Goal: Feedback & Contribution: Contribute content

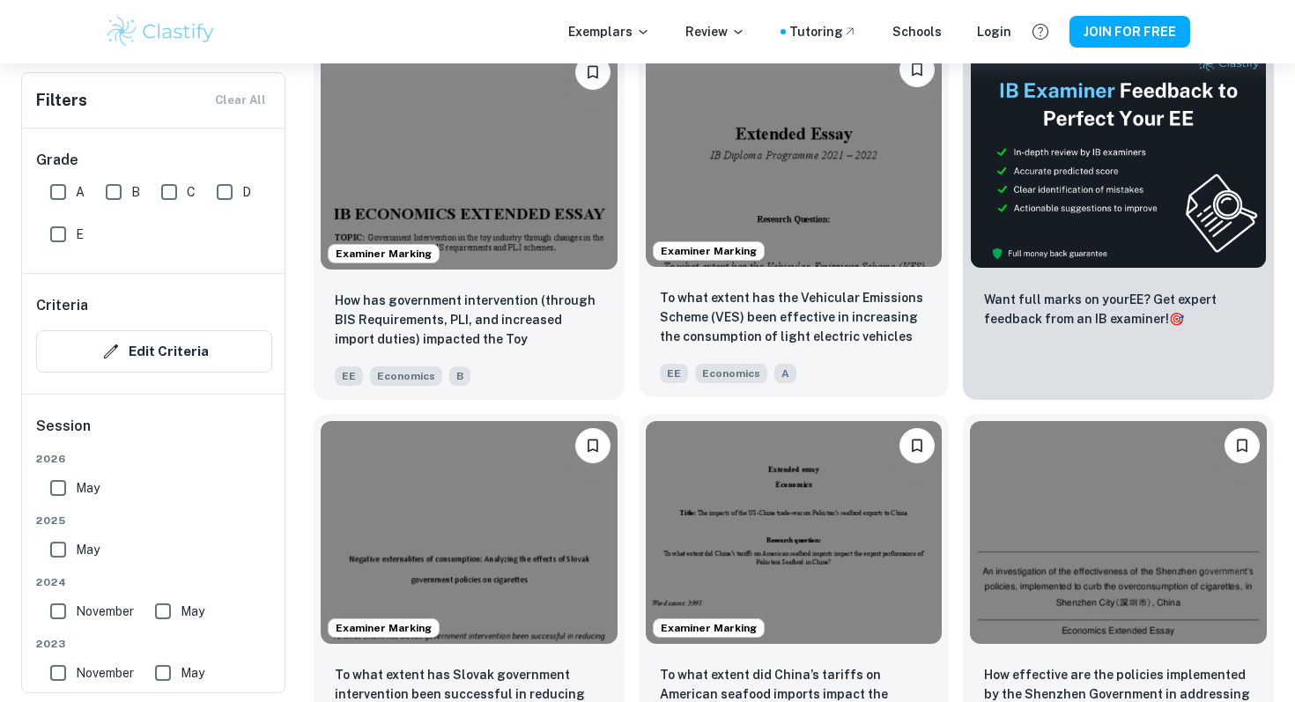
scroll to position [593, 0]
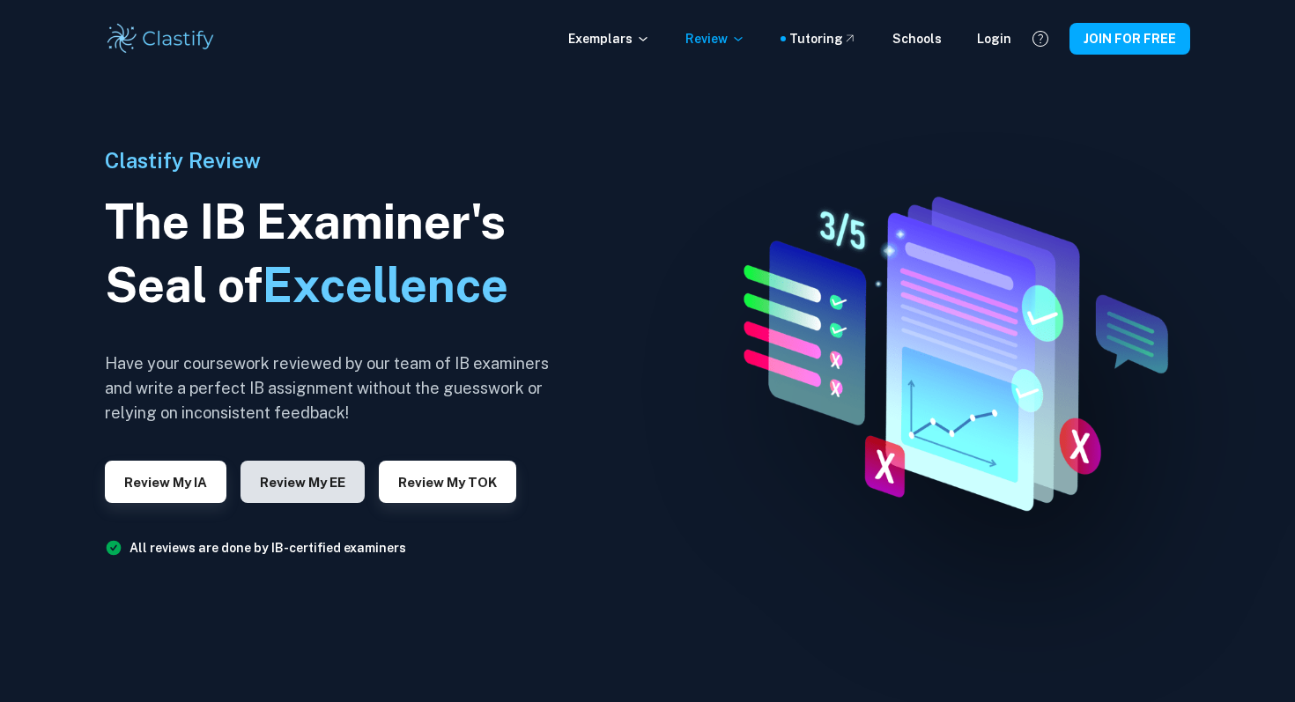
click at [362, 485] on button "Review my EE" at bounding box center [303, 482] width 124 height 42
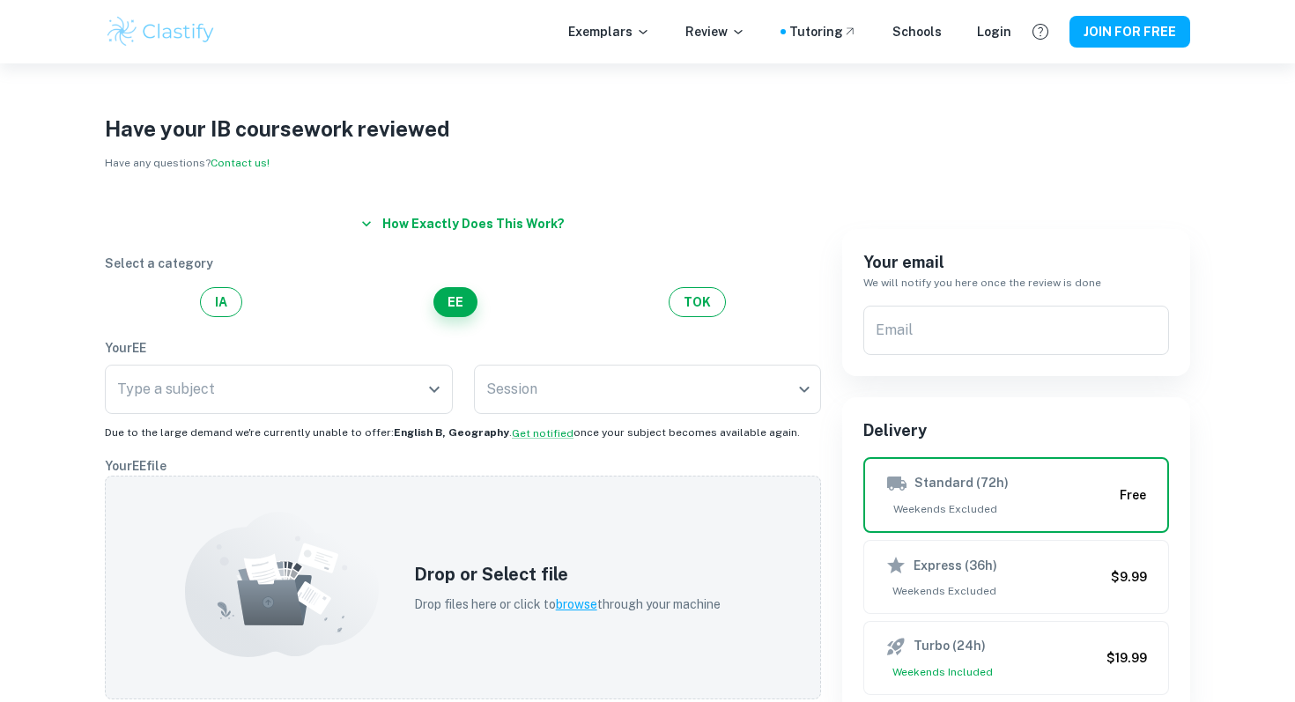
scroll to position [86, 0]
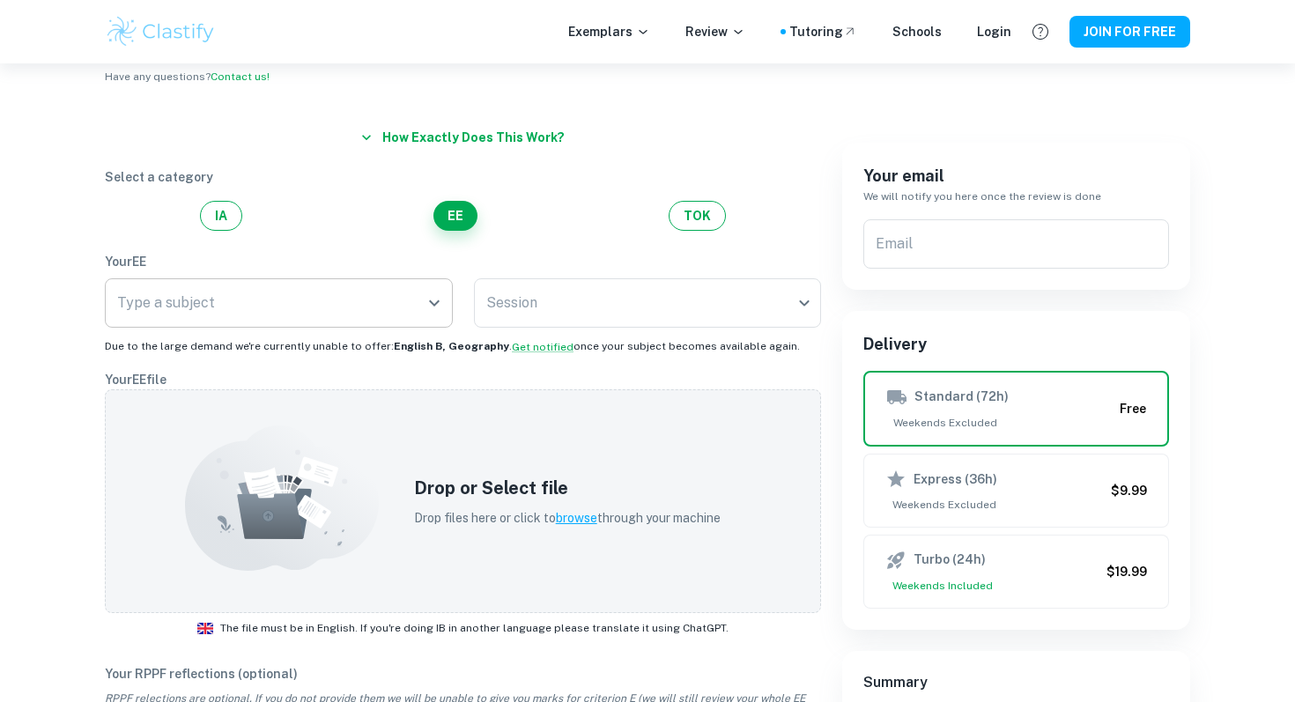
click at [326, 304] on input "Type a subject" at bounding box center [266, 302] width 306 height 33
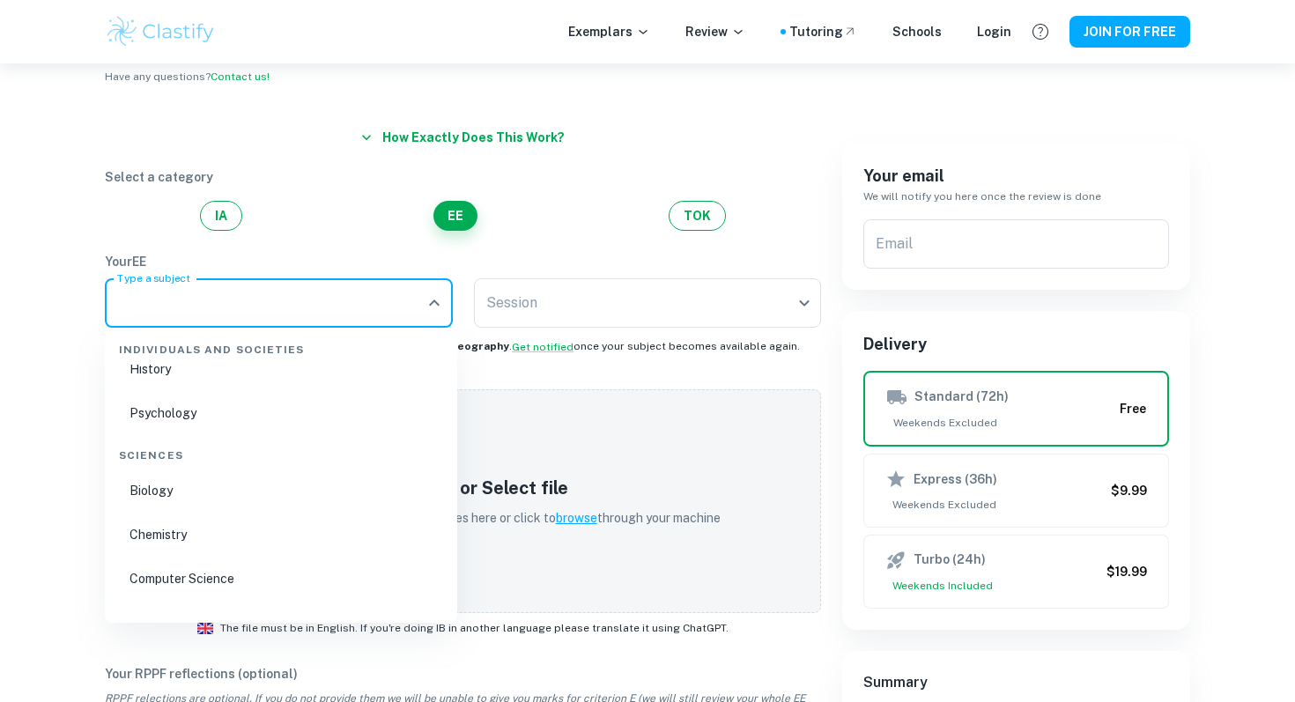
scroll to position [130, 0]
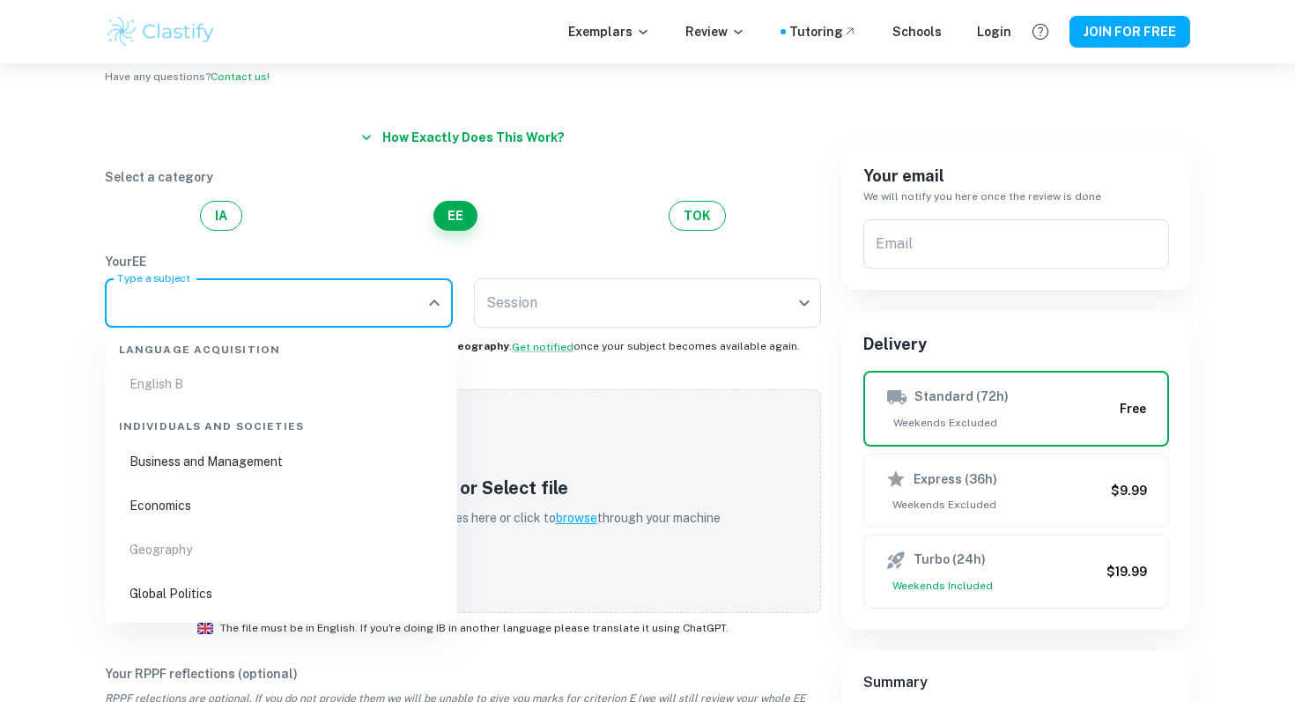
click at [241, 503] on li "Economics" at bounding box center [281, 505] width 338 height 41
type input "Economics"
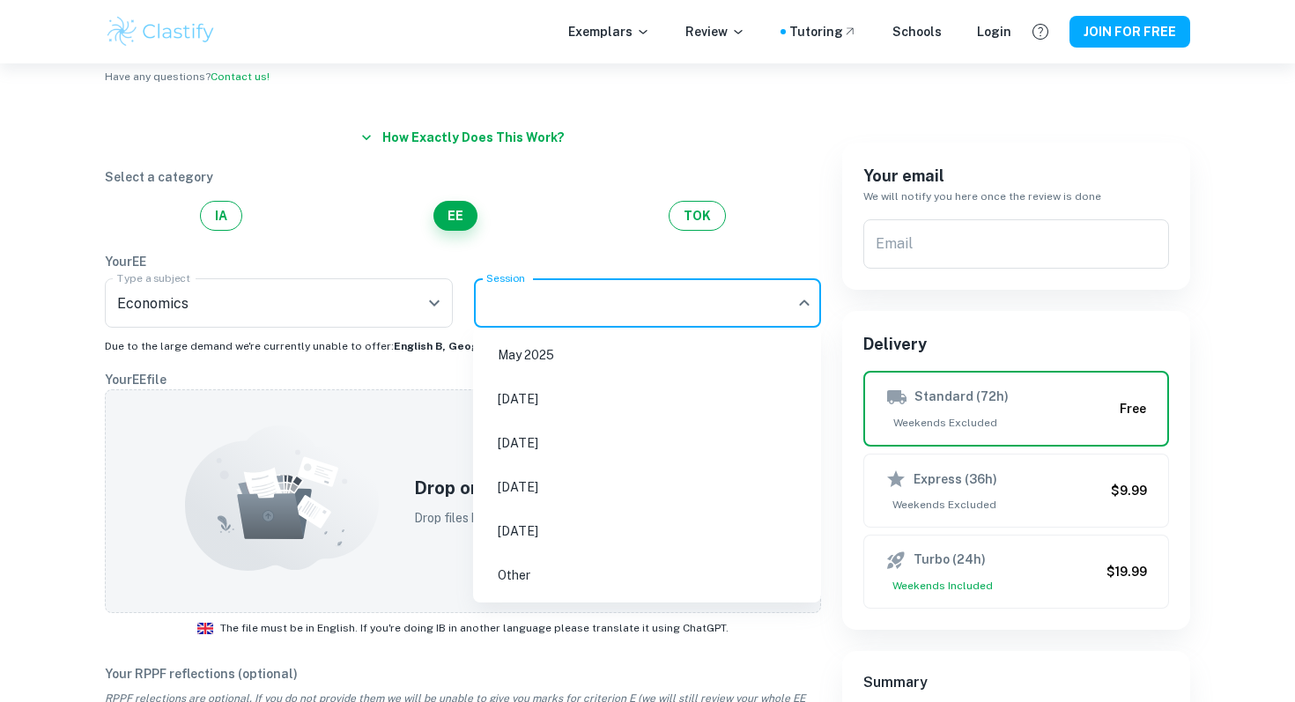
click at [611, 325] on body "We value your privacy We use cookies to enhance your browsing experience, serve…" at bounding box center [647, 328] width 1295 height 702
click at [587, 409] on li "[DATE]" at bounding box center [647, 399] width 334 height 41
type input "N25"
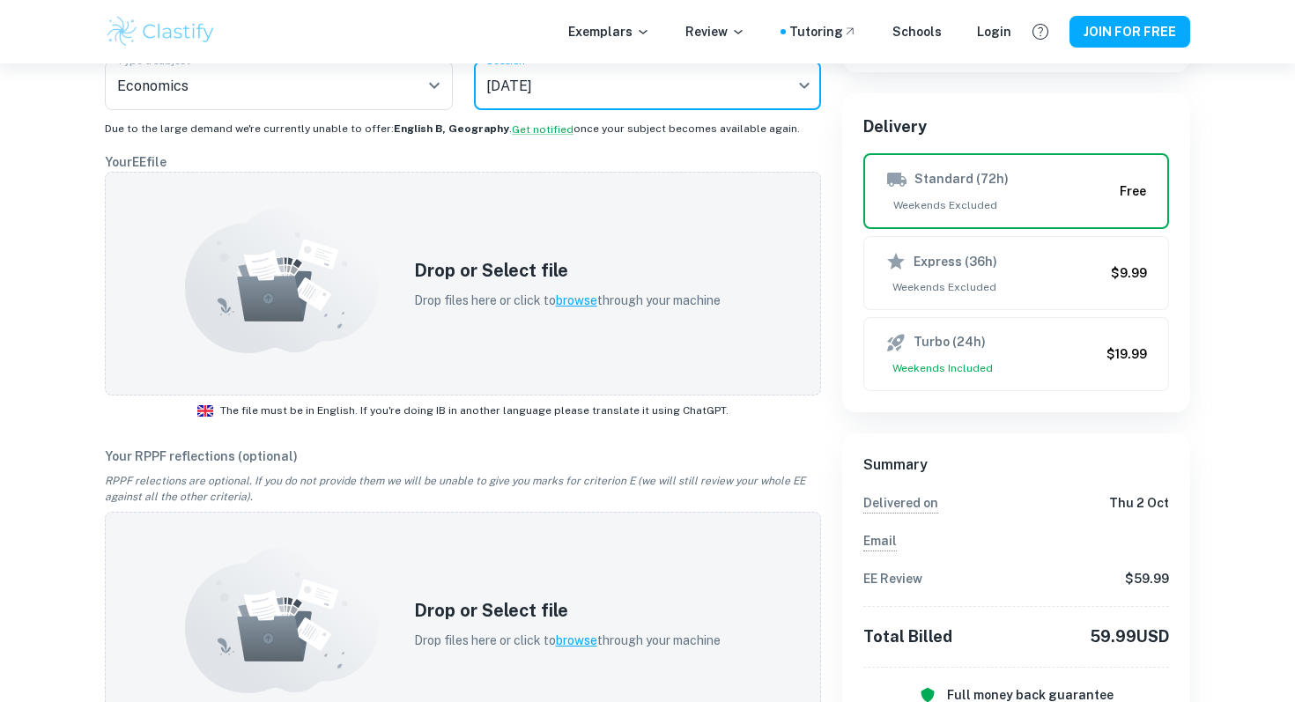
scroll to position [0, 0]
